Goal: Information Seeking & Learning: Learn about a topic

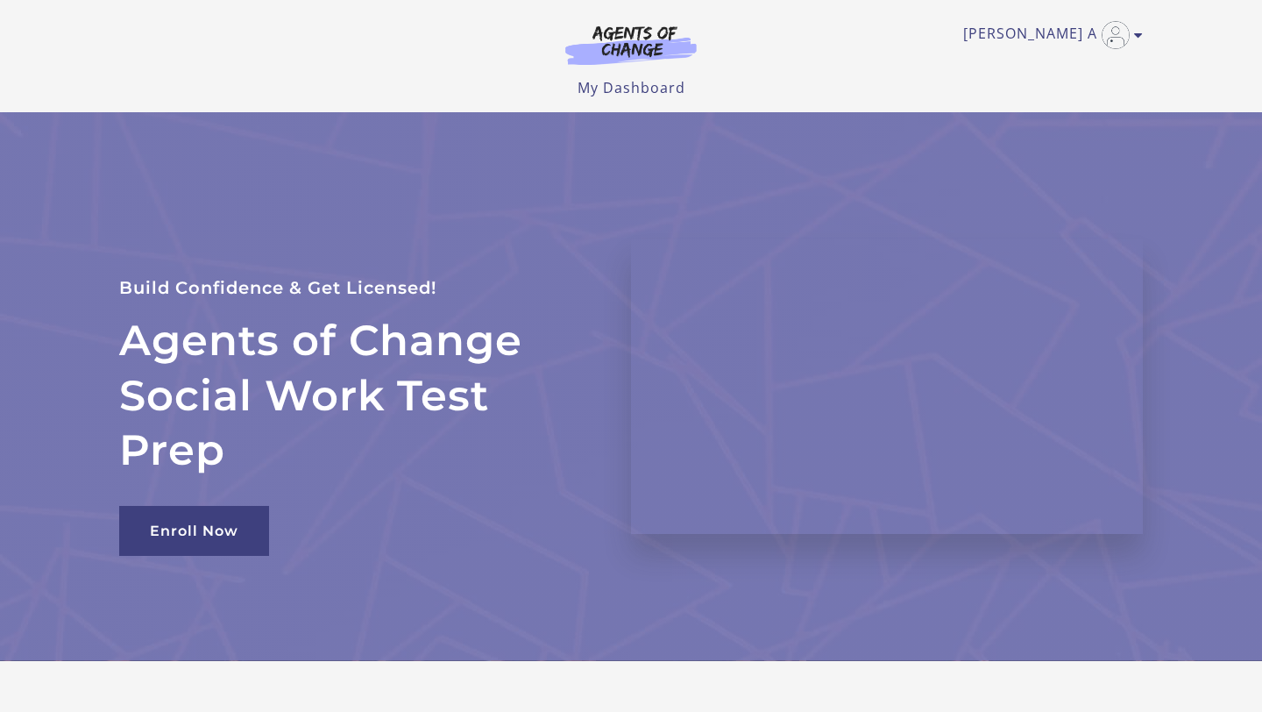
scroll to position [2, 0]
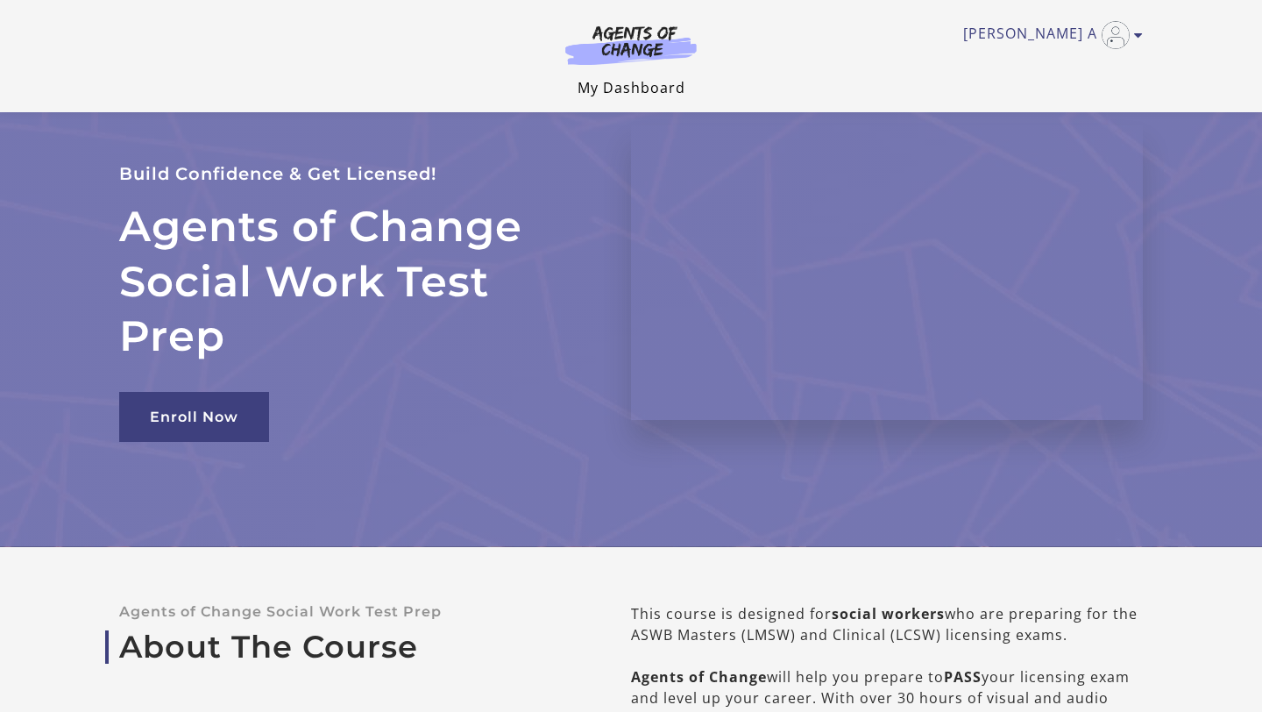
click at [645, 87] on link "My Dashboard" at bounding box center [632, 87] width 108 height 19
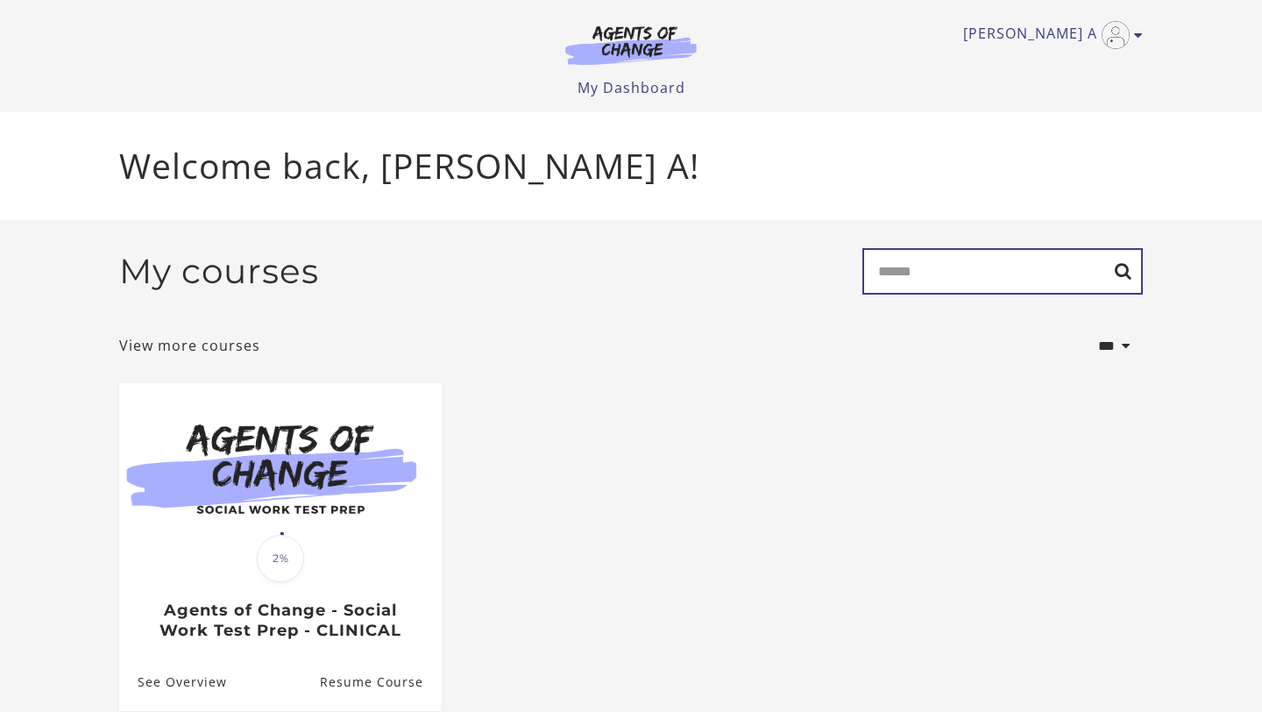
click at [928, 268] on input "Search" at bounding box center [1003, 271] width 281 height 46
type input "*********"
click at [1123, 275] on input "*********" at bounding box center [1003, 271] width 281 height 46
click at [1136, 276] on input "*********" at bounding box center [1003, 271] width 281 height 46
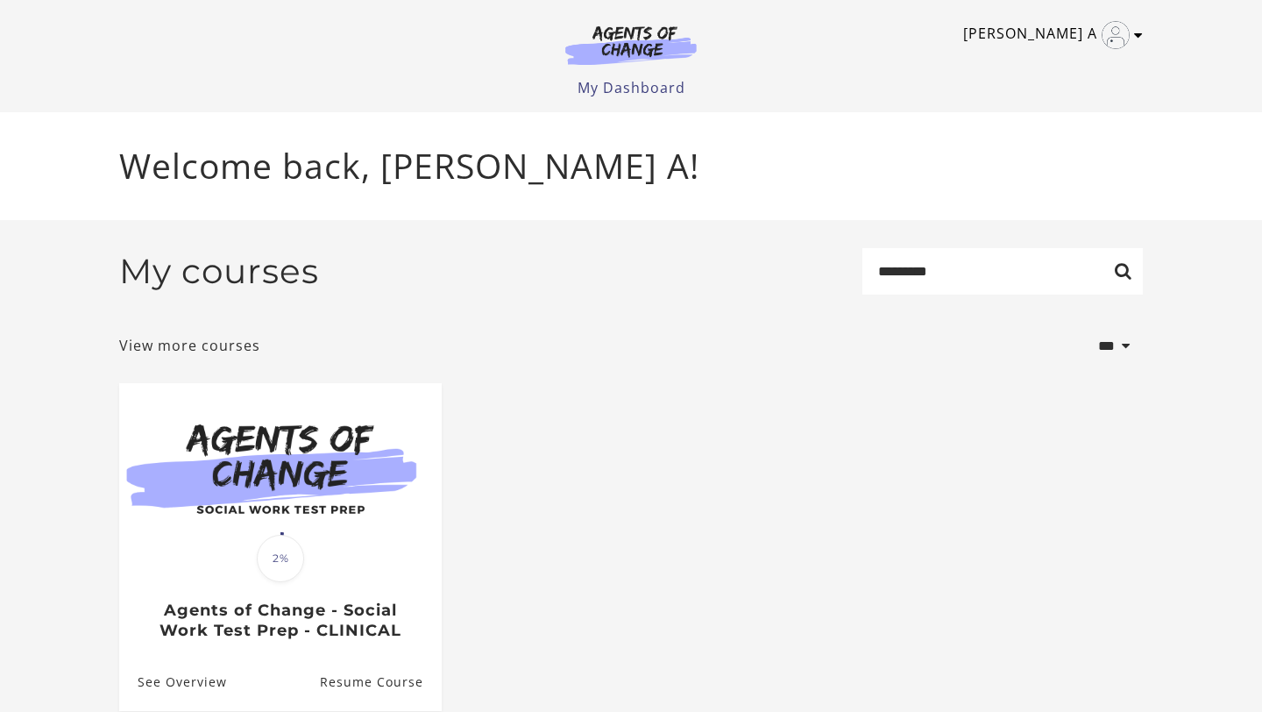
click at [1066, 43] on link "[PERSON_NAME] A" at bounding box center [1048, 35] width 171 height 28
click at [1077, 61] on link "My Account" at bounding box center [1070, 64] width 154 height 30
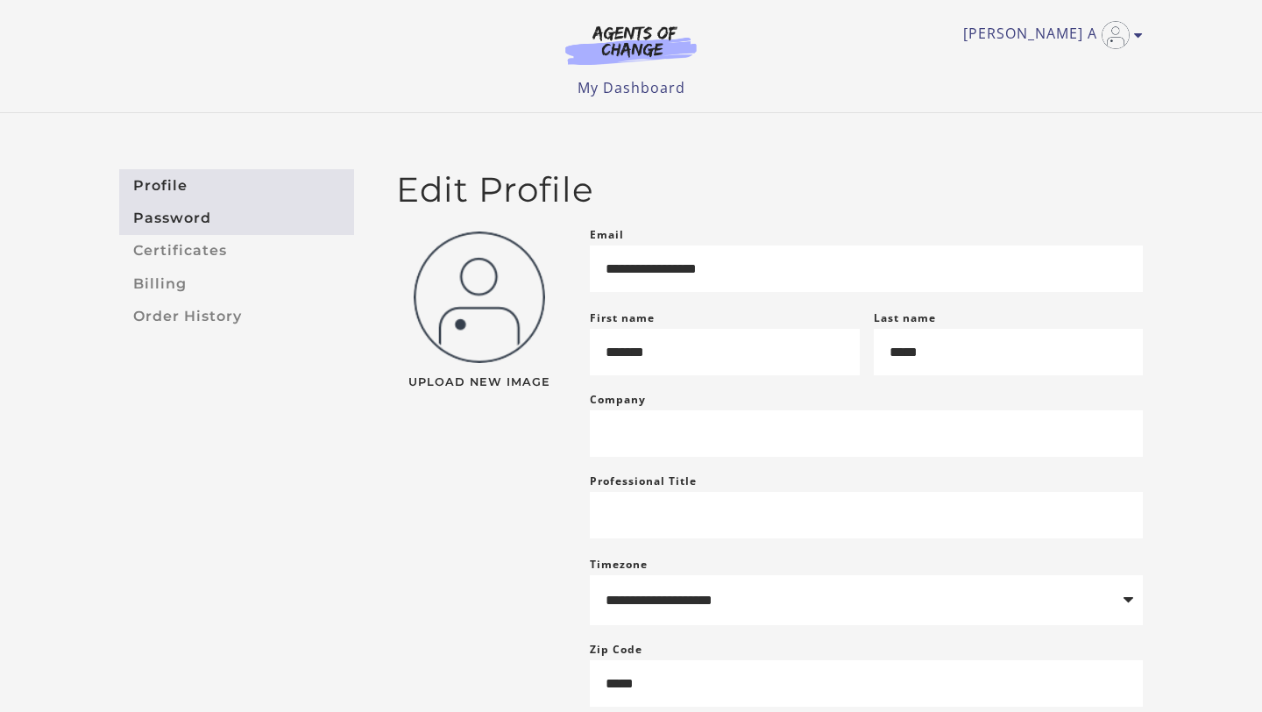
click at [226, 221] on link "Password" at bounding box center [236, 218] width 235 height 32
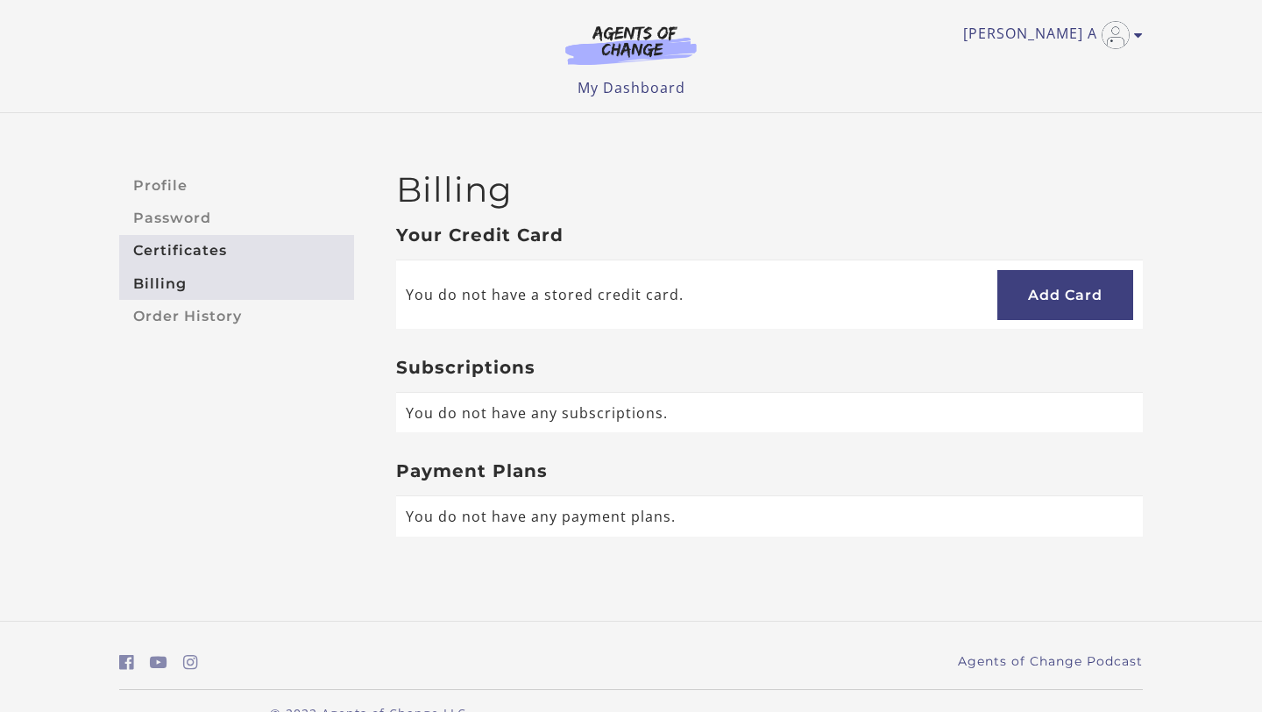
click at [217, 258] on link "Certificates" at bounding box center [236, 251] width 235 height 32
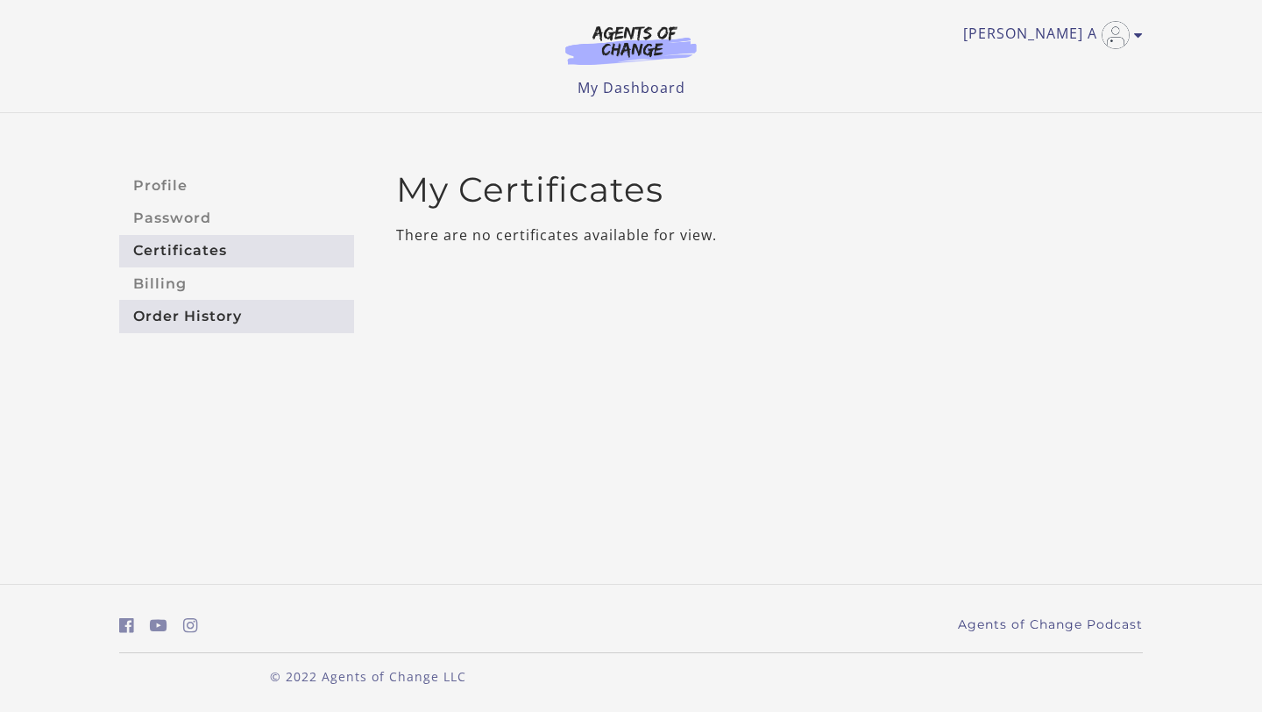
click at [246, 314] on link "Order History" at bounding box center [236, 316] width 235 height 32
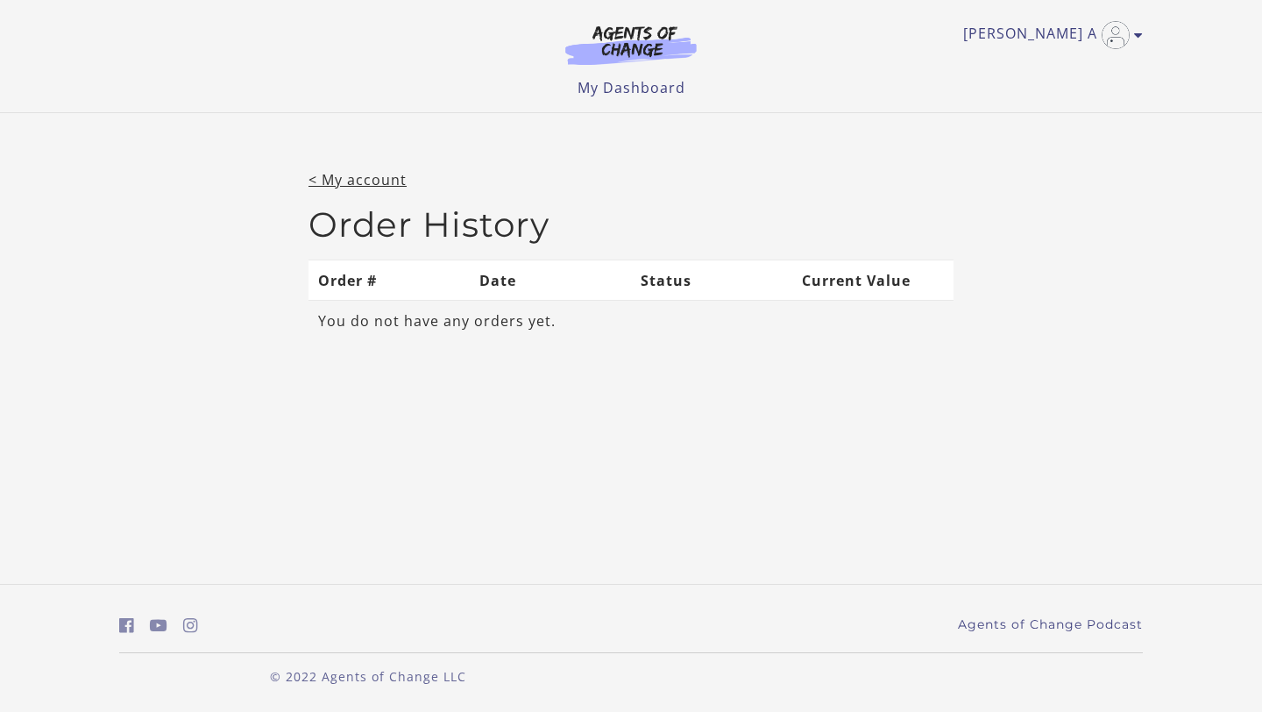
click at [383, 311] on span "You do not have any orders yet." at bounding box center [437, 320] width 238 height 19
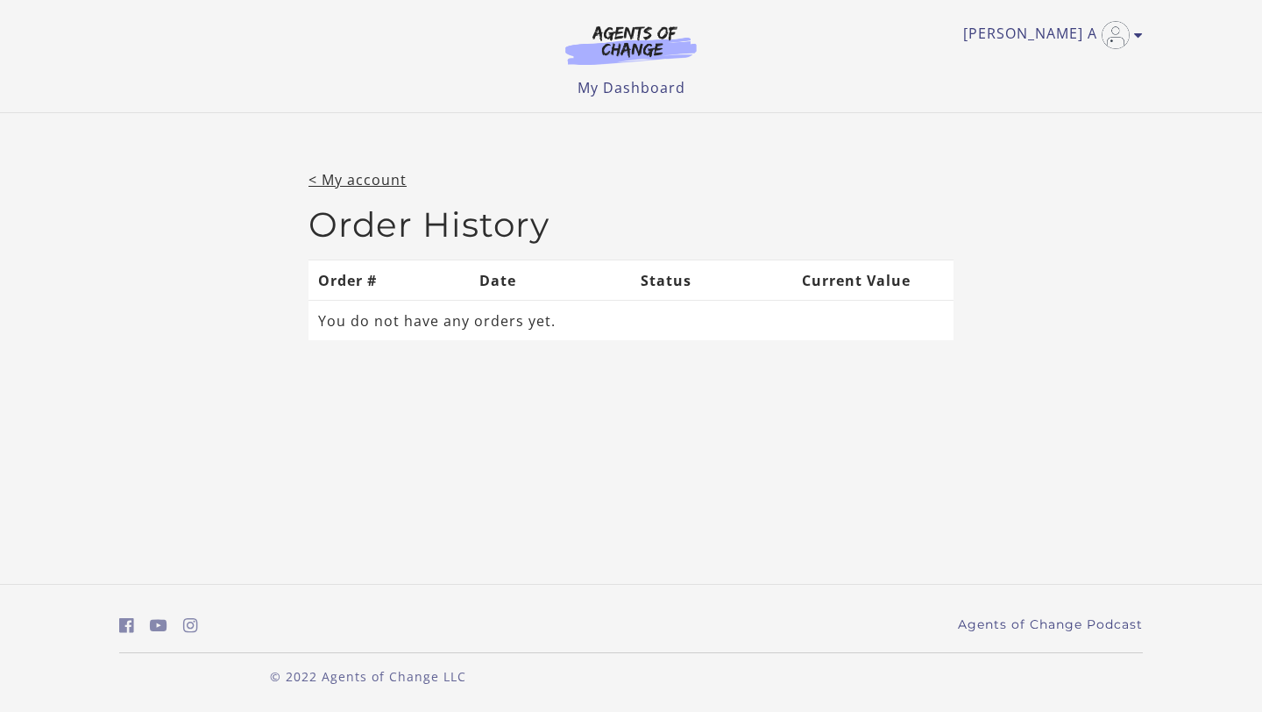
click at [366, 163] on div "< My account Order History Order # Date Status Current Value You do not have an…" at bounding box center [631, 269] width 1262 height 312
click at [622, 60] on img at bounding box center [631, 45] width 168 height 40
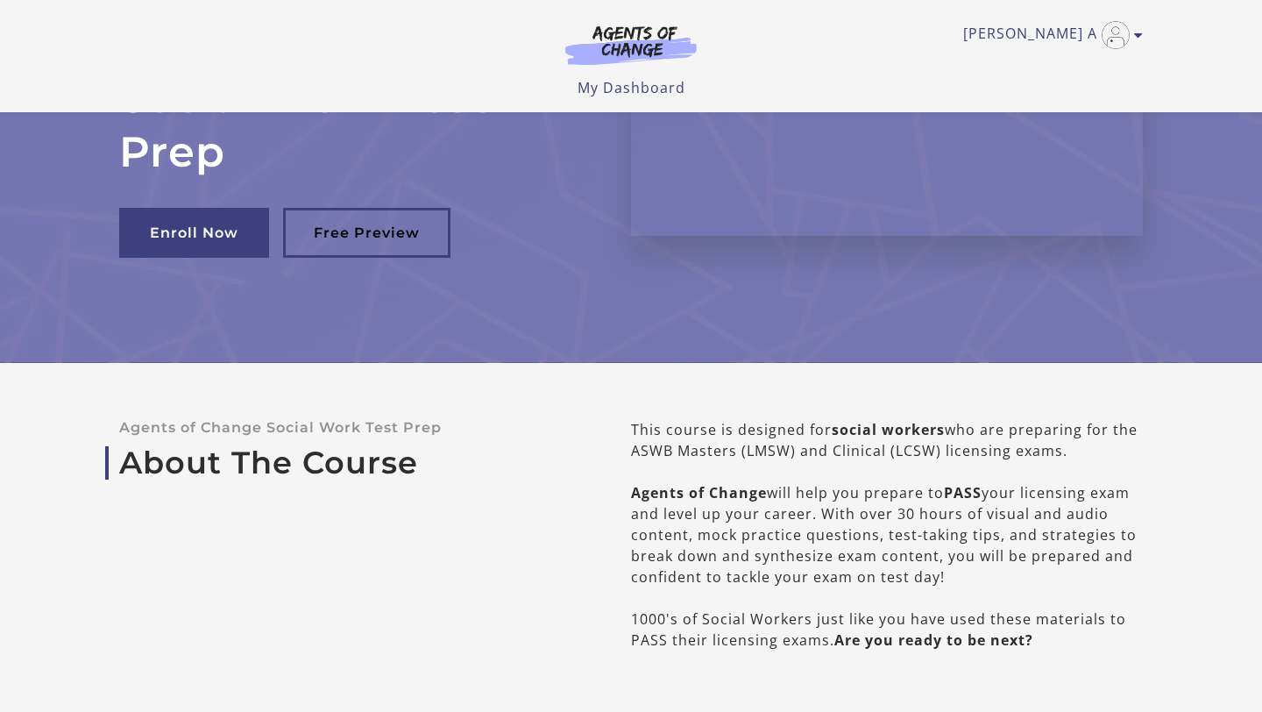
scroll to position [191, 0]
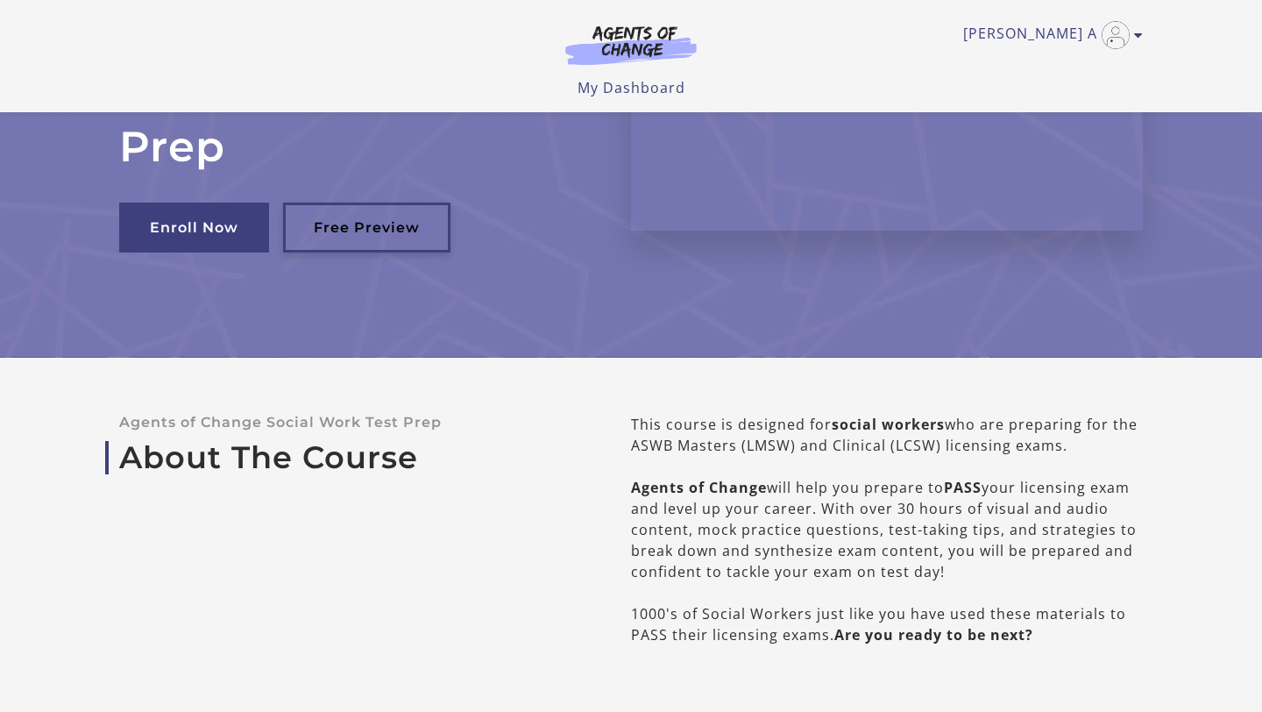
click at [380, 231] on link "Free Preview" at bounding box center [366, 228] width 167 height 50
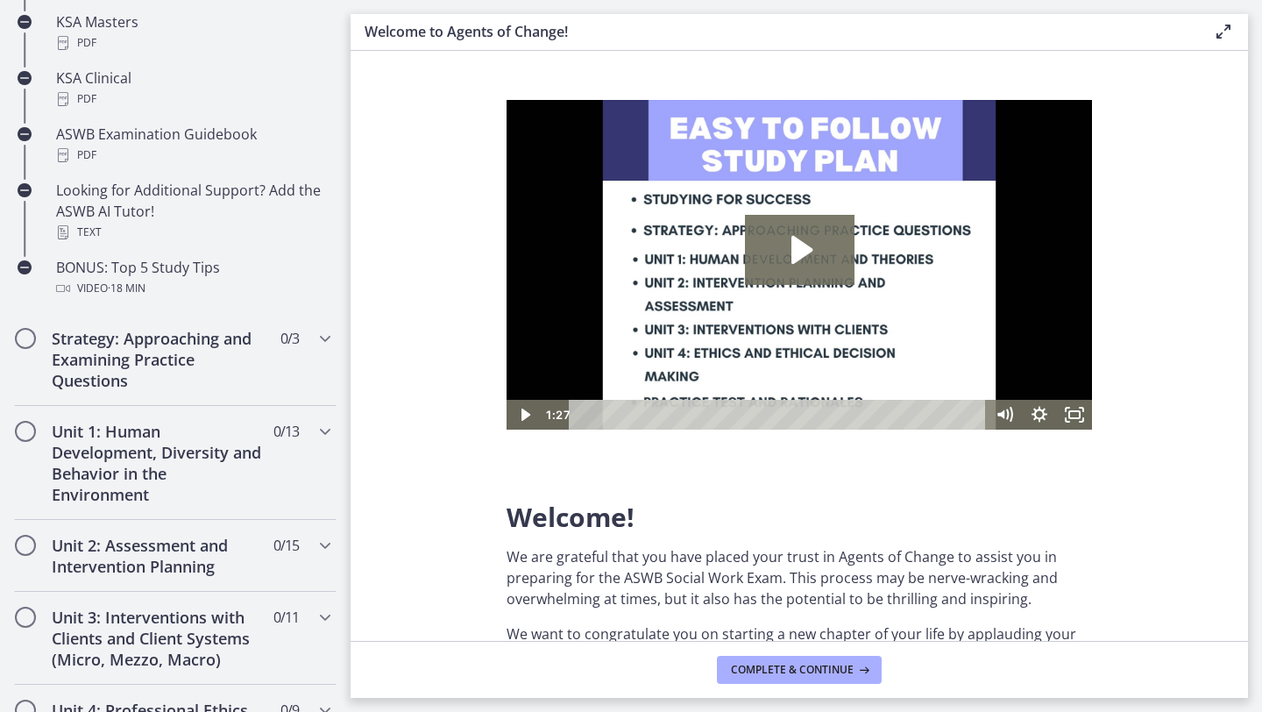
scroll to position [1389, 0]
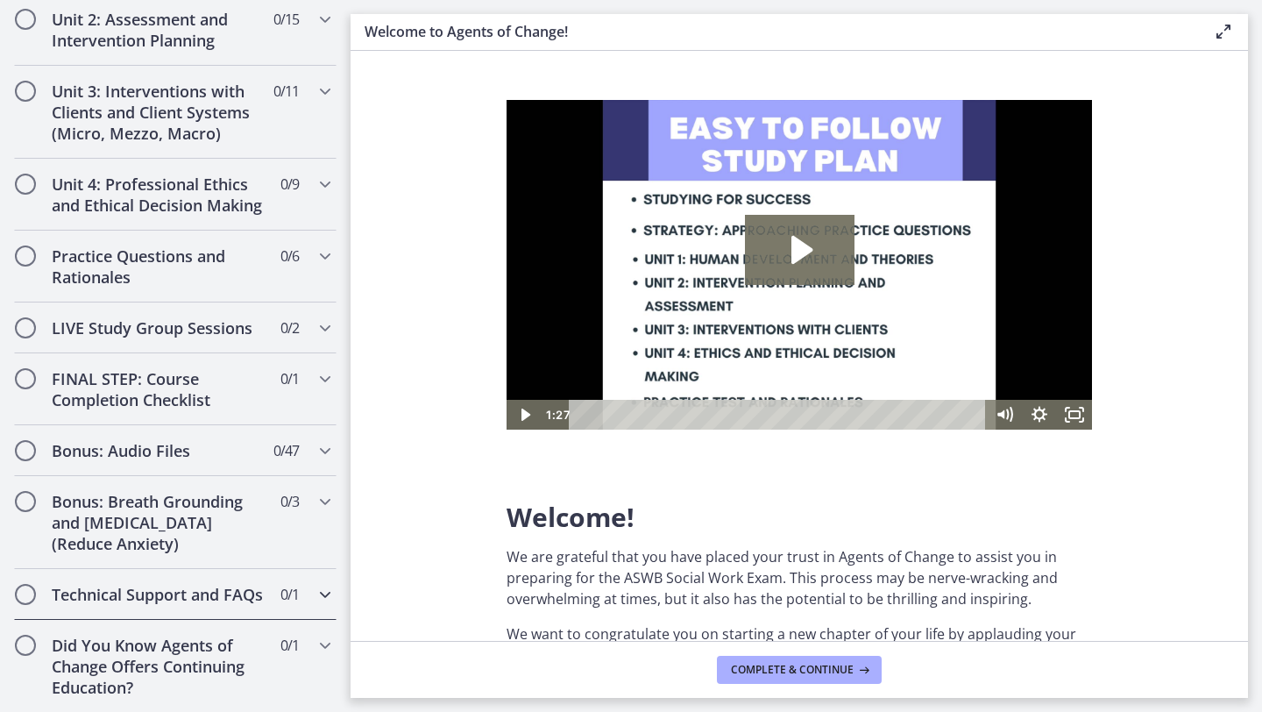
click at [281, 596] on span "0 / 1 Completed" at bounding box center [290, 594] width 18 height 21
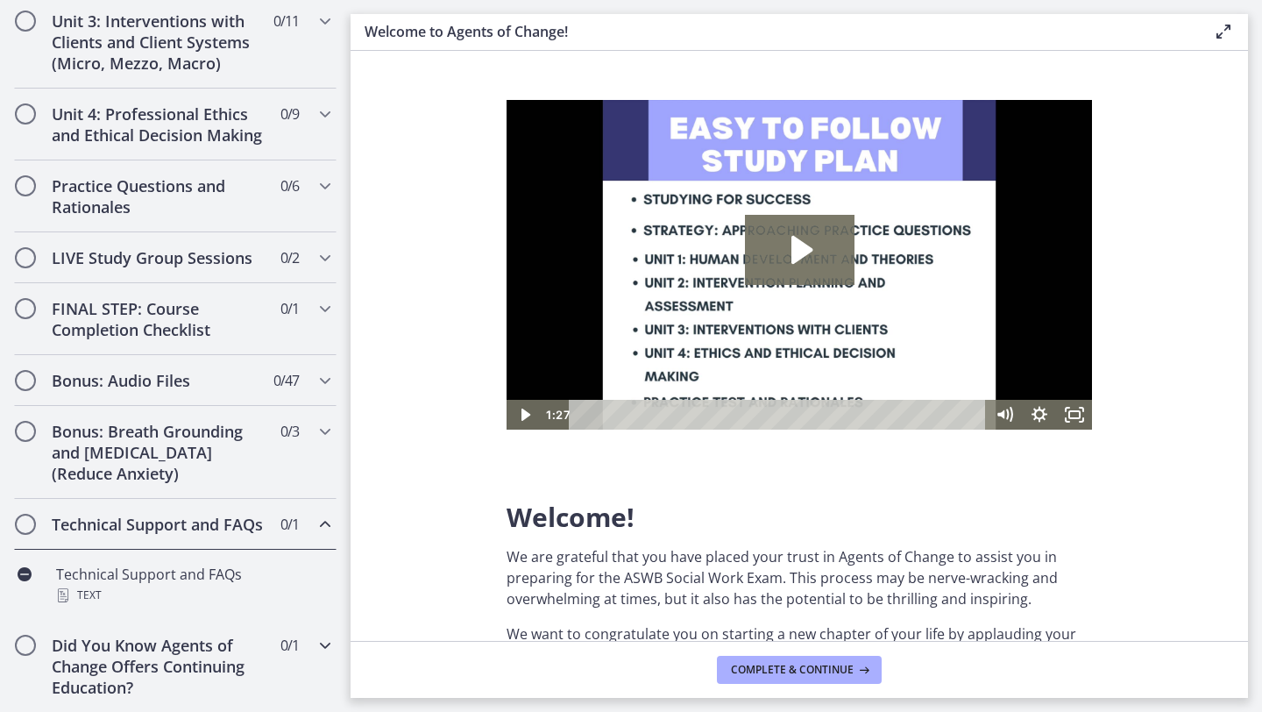
click at [313, 646] on div "Did You Know Agents of Change Offers Continuing Education? 0 / 1 Completed" at bounding box center [175, 666] width 323 height 93
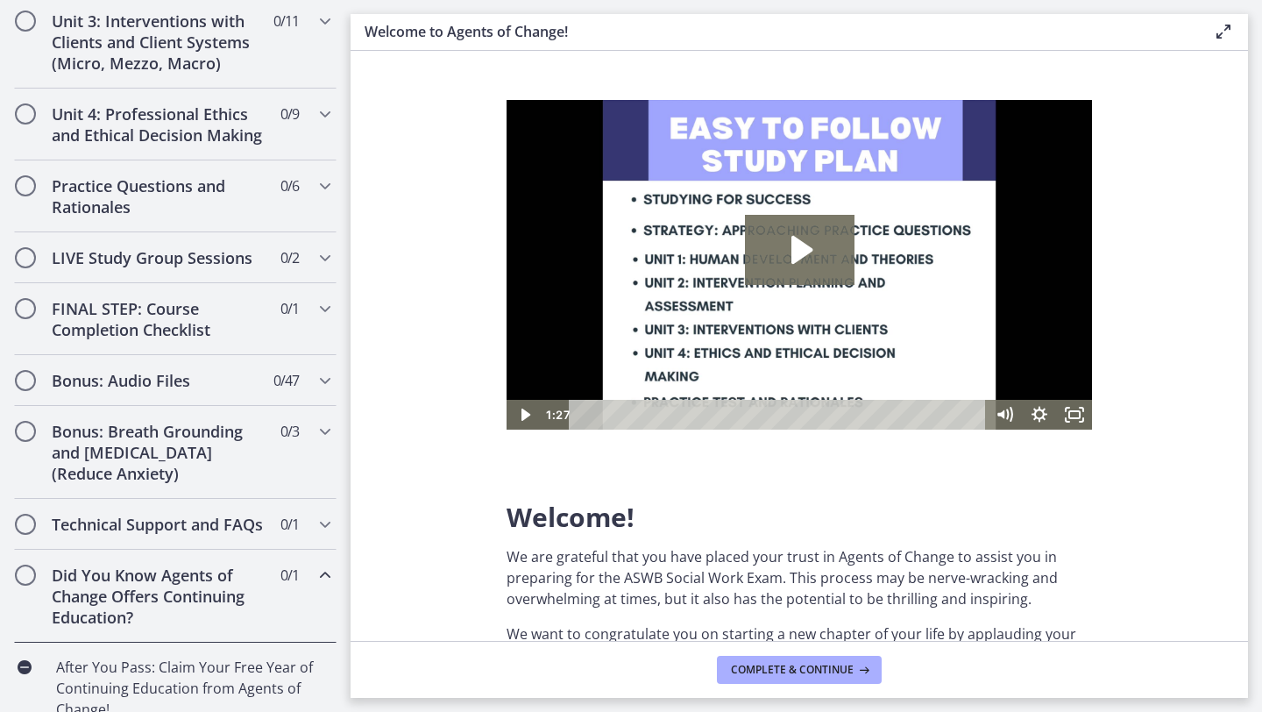
scroll to position [694, 0]
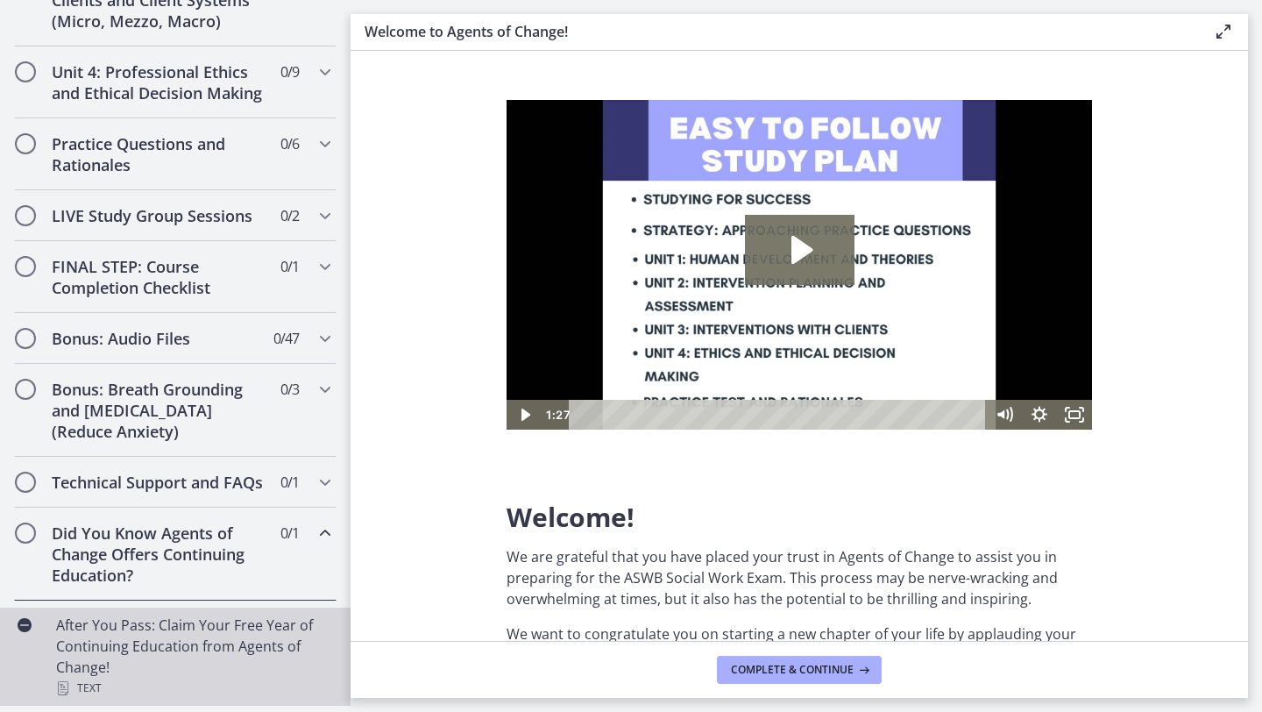
click at [316, 650] on div "After You Pass: Claim Your Free Year of Continuing Education from Agents of Cha…" at bounding box center [193, 657] width 274 height 84
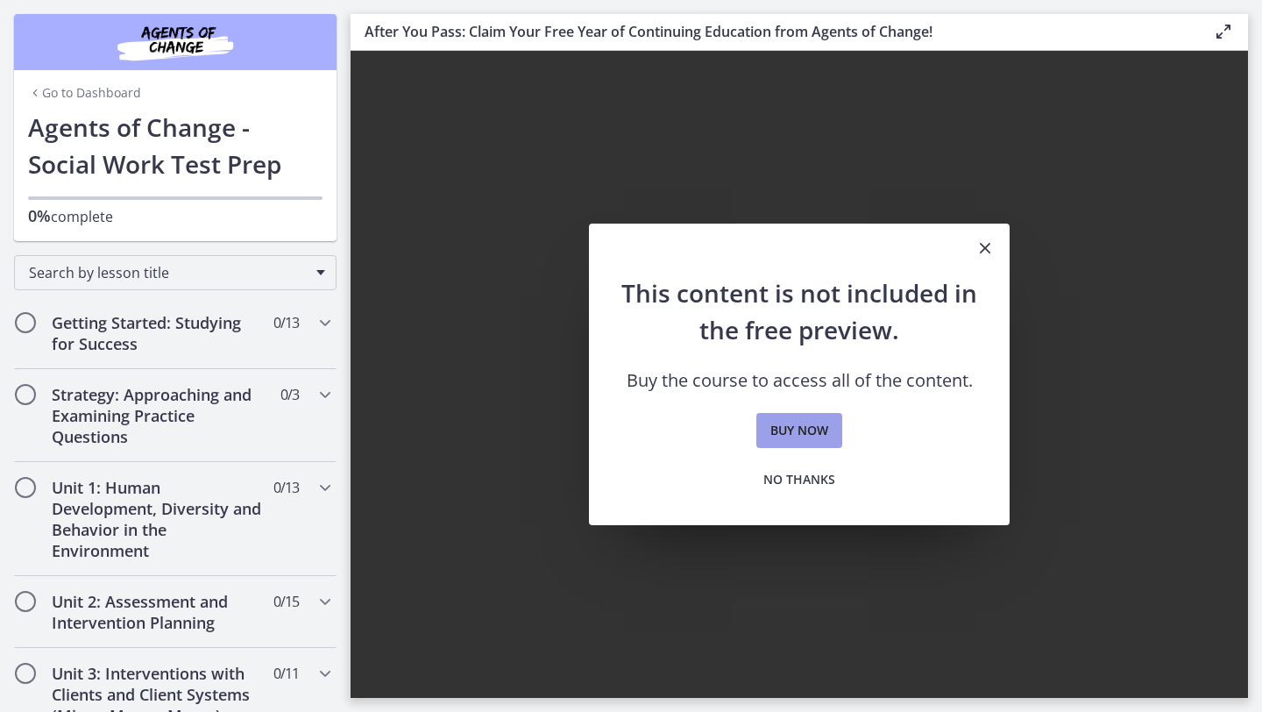
click at [814, 429] on span "Buy now" at bounding box center [800, 430] width 58 height 21
